Goal: Navigation & Orientation: Find specific page/section

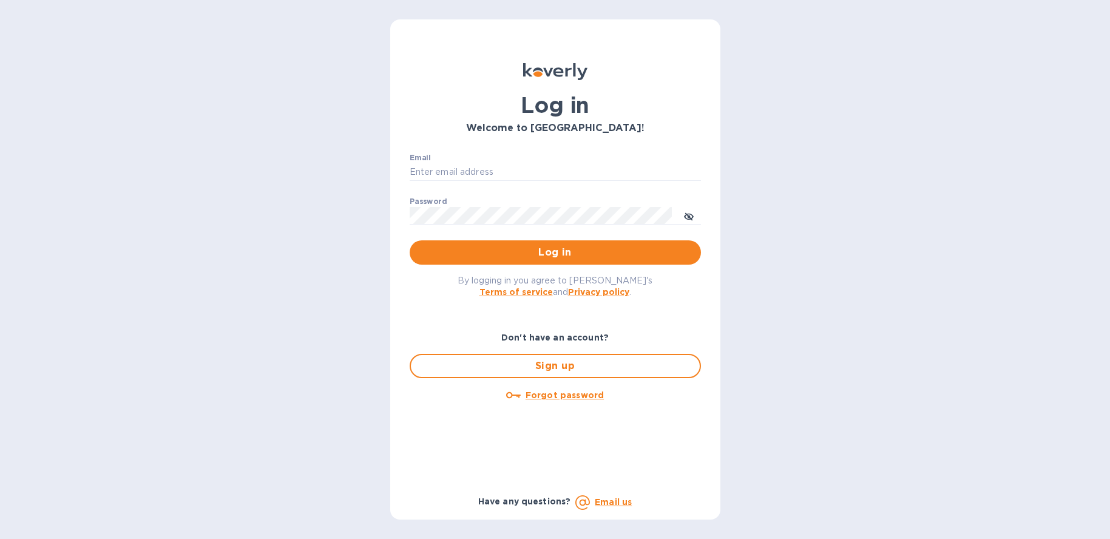
type input "[PERSON_NAME][EMAIL_ADDRESS][DOMAIN_NAME]"
click at [520, 252] on span "Log in" at bounding box center [555, 252] width 272 height 15
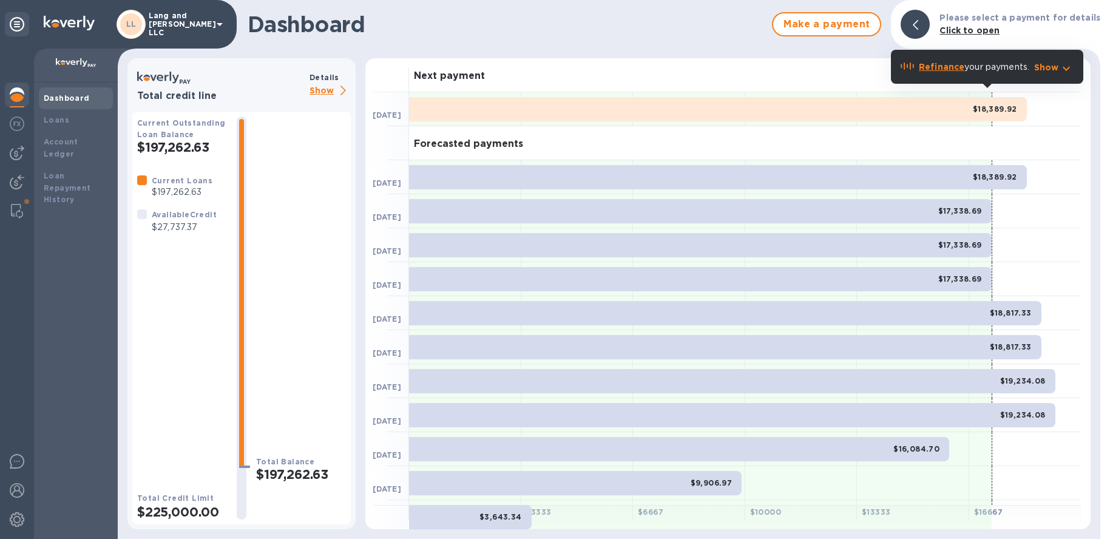
click at [13, 97] on img at bounding box center [17, 94] width 15 height 15
click at [65, 123] on b "Loans" at bounding box center [56, 119] width 25 height 9
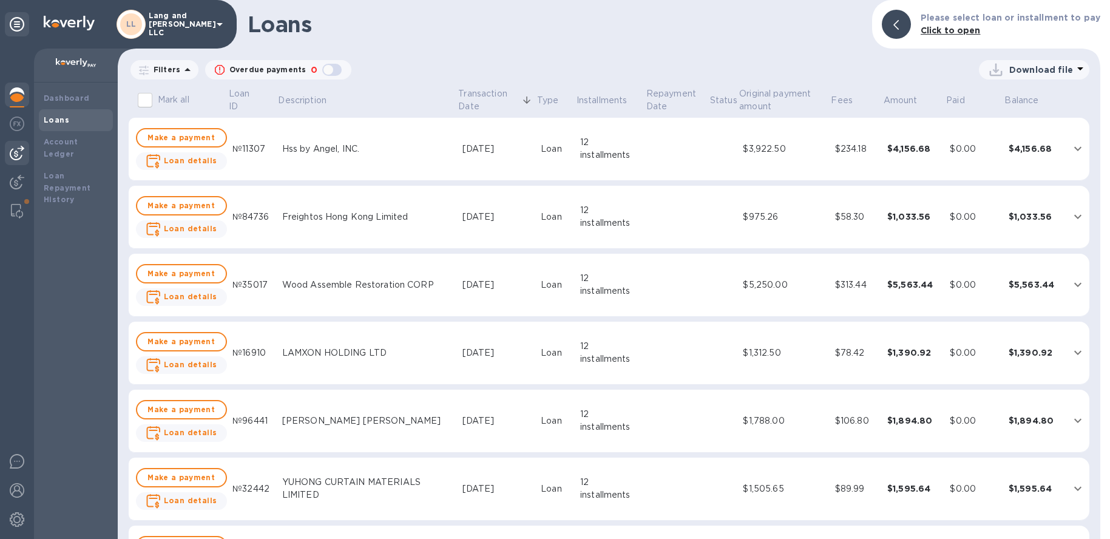
click at [21, 156] on img at bounding box center [17, 153] width 15 height 15
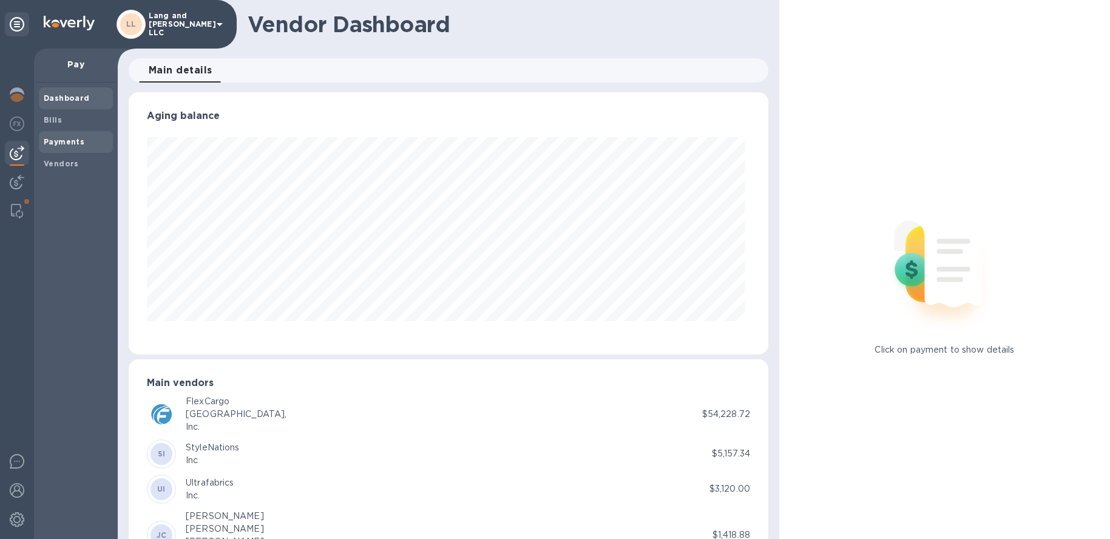
click at [83, 147] on span "Payments" at bounding box center [76, 142] width 64 height 12
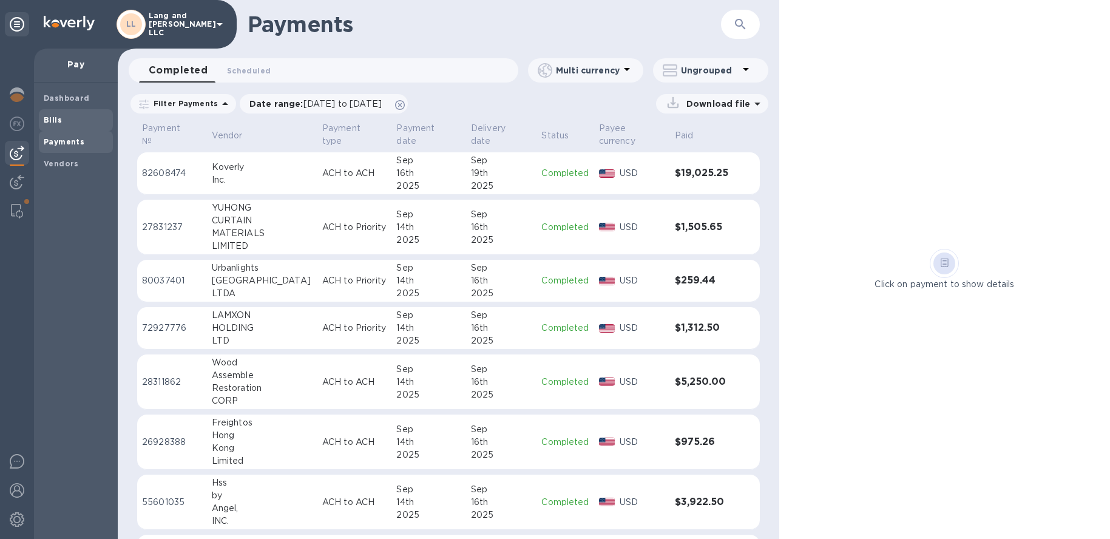
click at [69, 122] on span "Bills" at bounding box center [76, 120] width 64 height 12
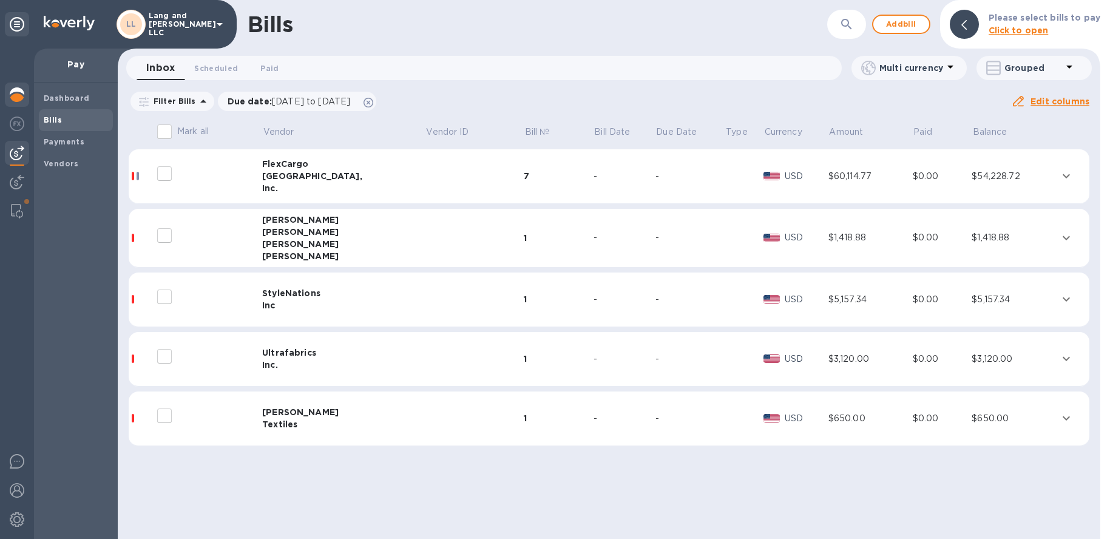
click at [17, 103] on div at bounding box center [17, 96] width 24 height 27
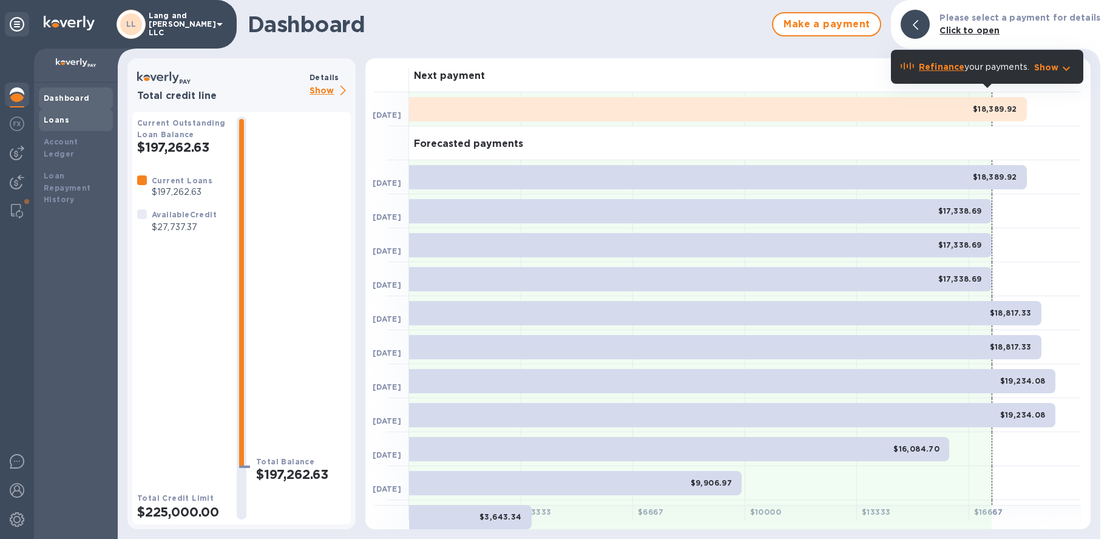
click at [78, 121] on div "Loans" at bounding box center [76, 120] width 64 height 12
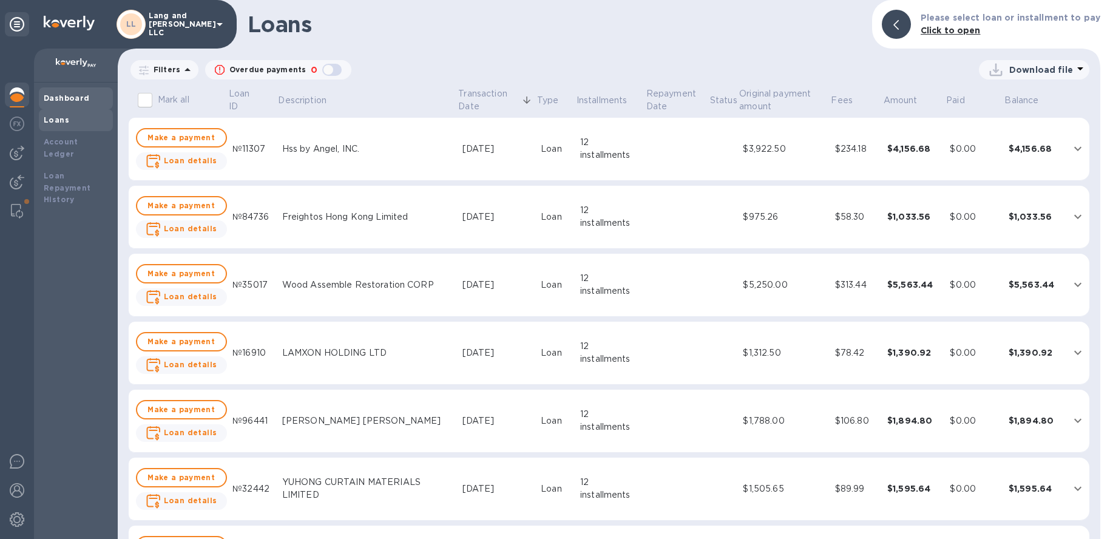
click at [78, 93] on b "Dashboard" at bounding box center [67, 97] width 46 height 9
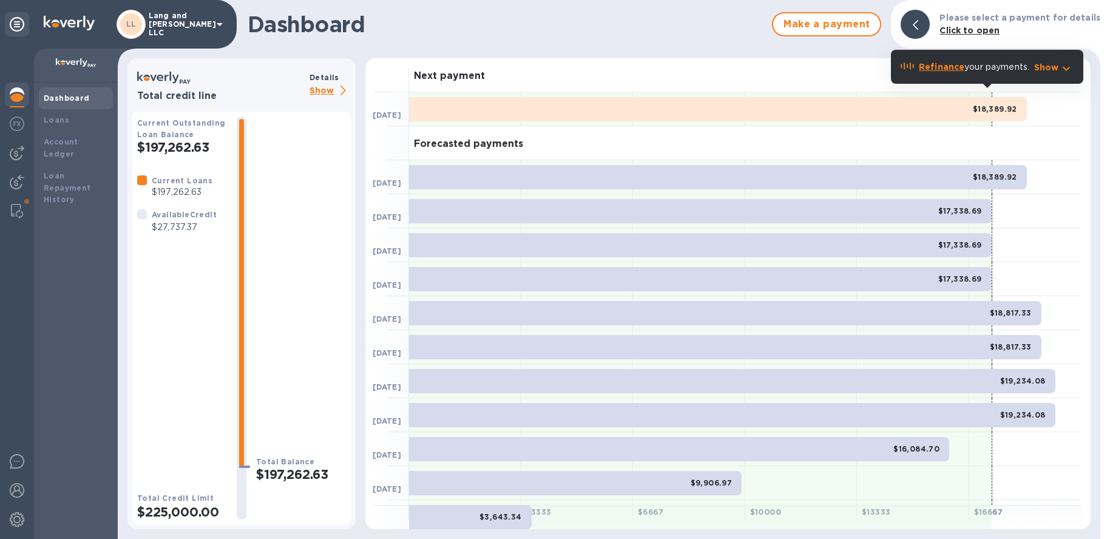
click at [320, 90] on p "Show" at bounding box center [330, 91] width 41 height 15
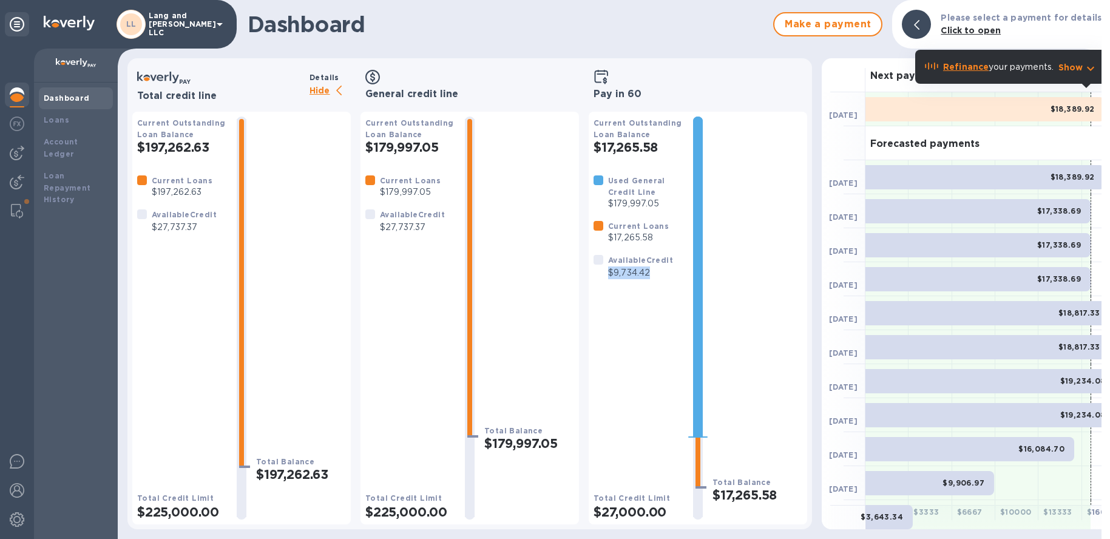
drag, startPoint x: 608, startPoint y: 275, endPoint x: 652, endPoint y: 277, distance: 44.4
click at [652, 278] on p "$9,734.42" at bounding box center [640, 272] width 65 height 13
click at [609, 282] on div "Available Credit $9,734.42" at bounding box center [633, 266] width 89 height 35
drag, startPoint x: 608, startPoint y: 273, endPoint x: 664, endPoint y: 275, distance: 56.5
click at [671, 273] on p "$9,734.42" at bounding box center [640, 272] width 65 height 13
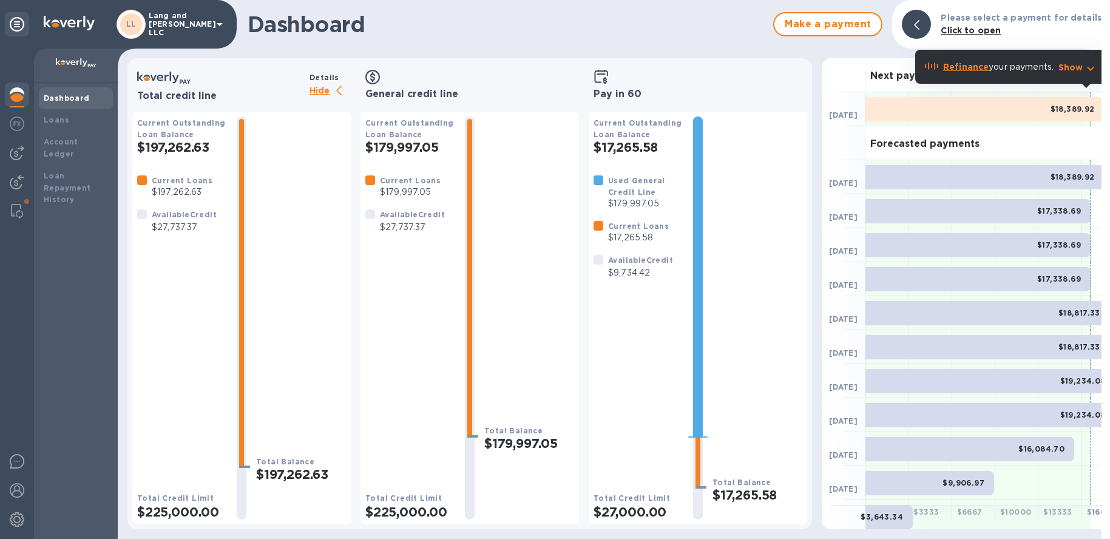
click at [927, 26] on div at bounding box center [916, 24] width 29 height 29
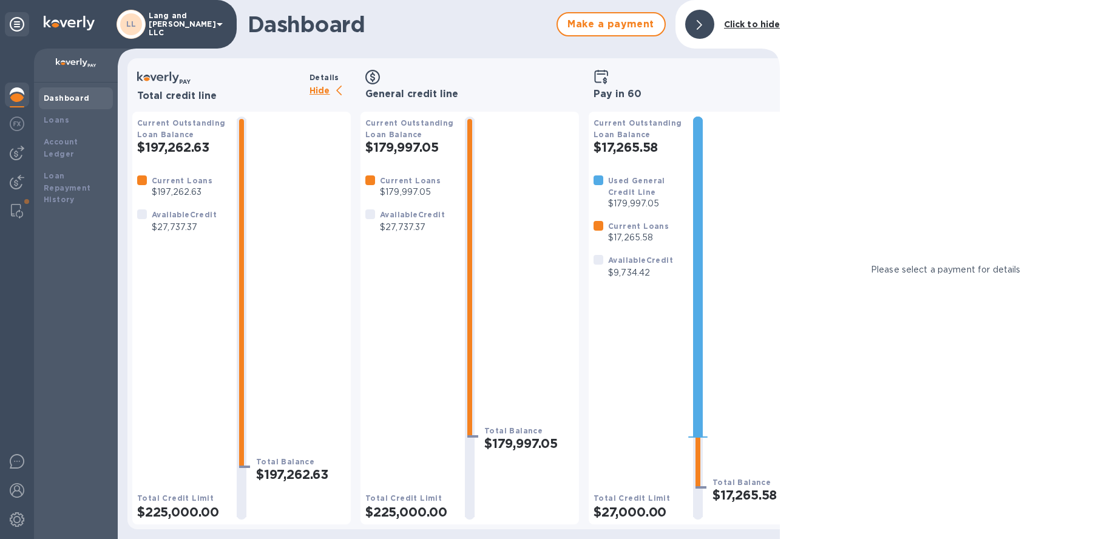
drag, startPoint x: 700, startPoint y: 28, endPoint x: 694, endPoint y: 42, distance: 16.0
click at [700, 28] on icon at bounding box center [699, 25] width 5 height 10
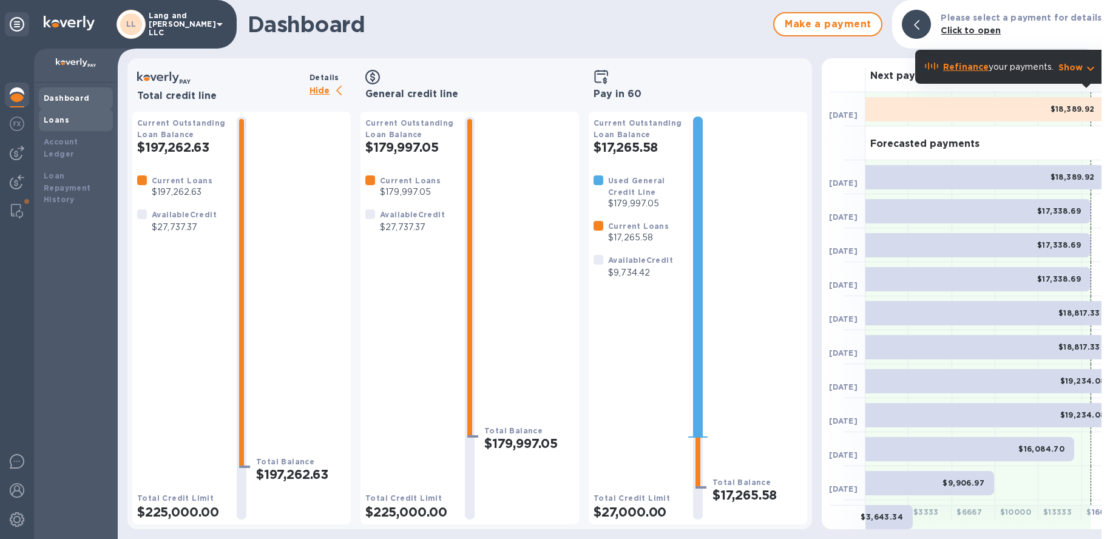
click at [47, 122] on b "Loans" at bounding box center [56, 119] width 25 height 9
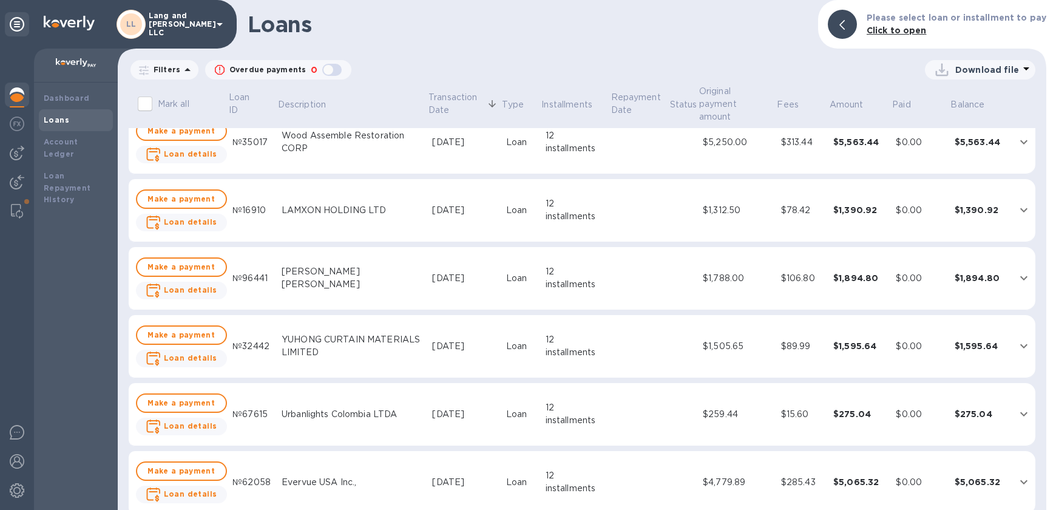
scroll to position [168, 0]
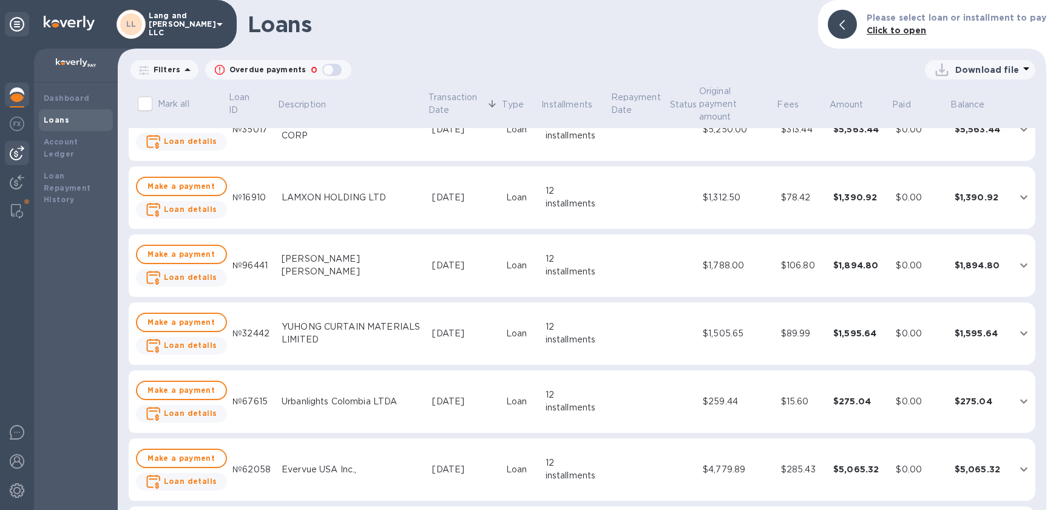
click at [16, 157] on img at bounding box center [17, 153] width 15 height 15
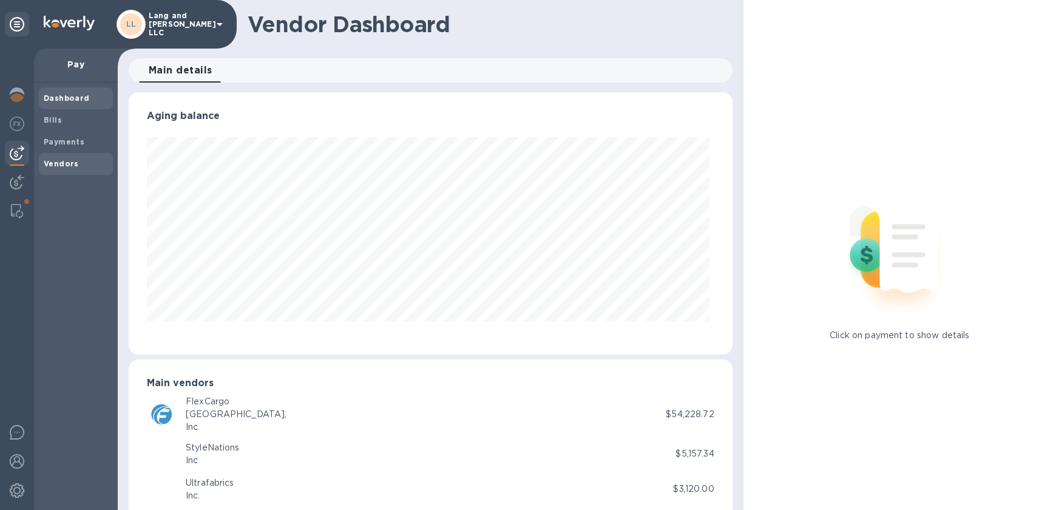
scroll to position [262, 598]
click at [66, 168] on b "Vendors" at bounding box center [61, 163] width 35 height 9
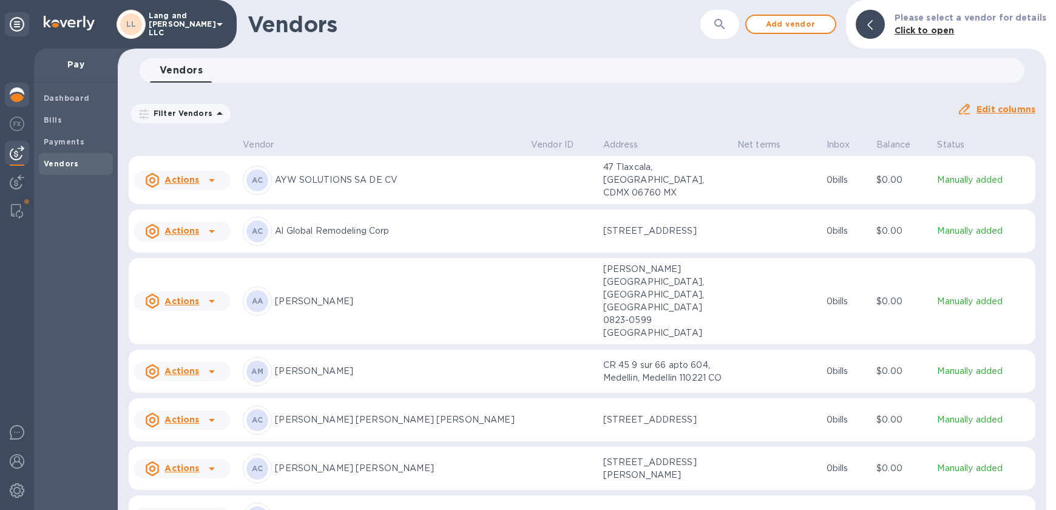
click at [22, 95] on img at bounding box center [17, 94] width 15 height 15
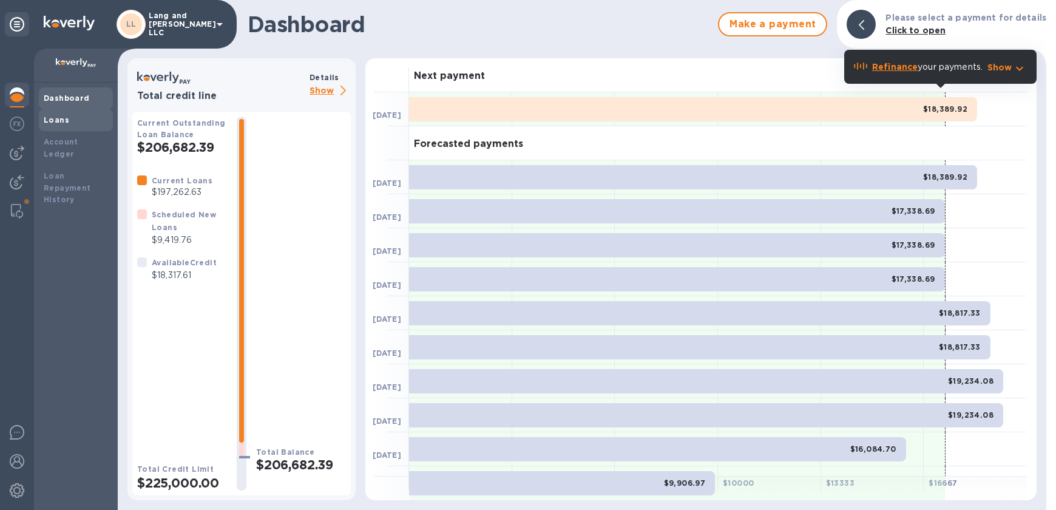
click at [58, 118] on b "Loans" at bounding box center [56, 119] width 25 height 9
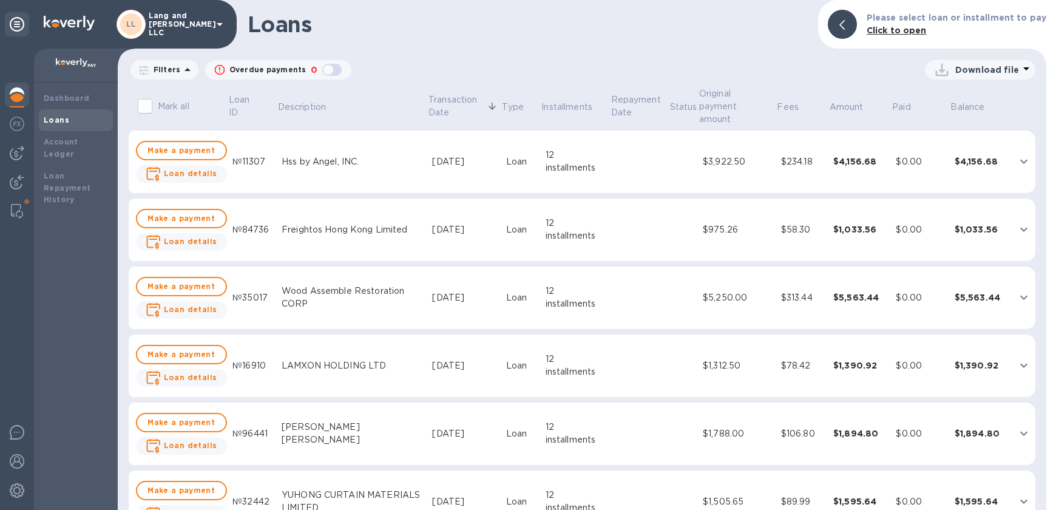
click at [67, 102] on b "Dashboard" at bounding box center [67, 97] width 46 height 9
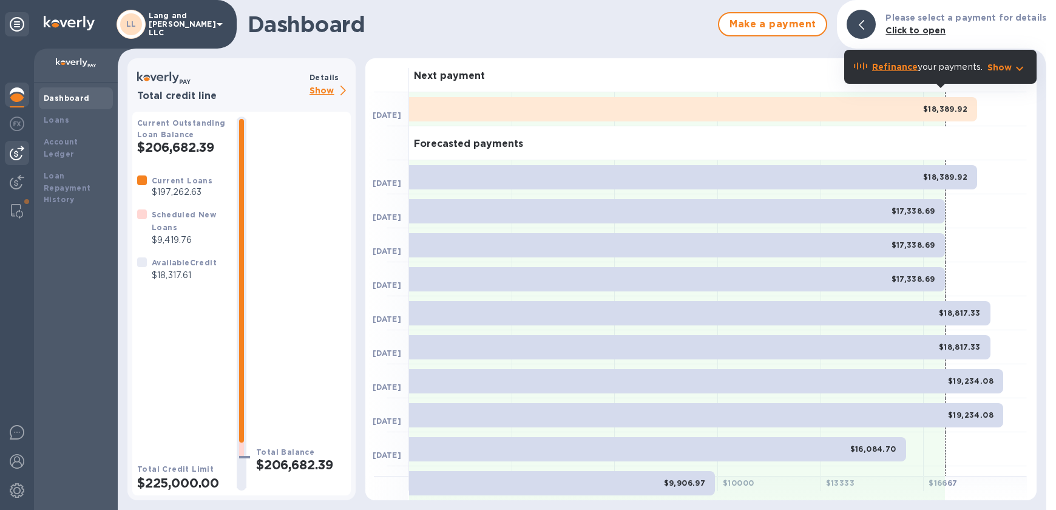
click at [21, 152] on img at bounding box center [17, 153] width 15 height 15
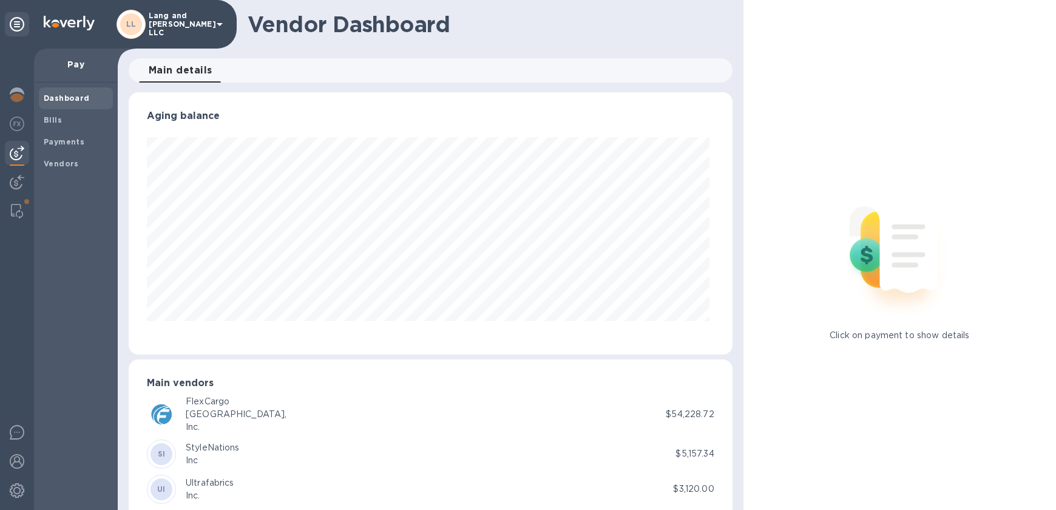
scroll to position [262, 598]
